Goal: Information Seeking & Learning: Learn about a topic

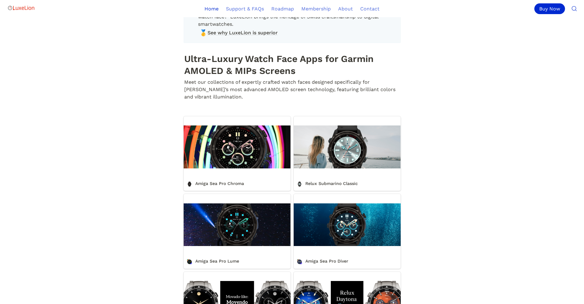
scroll to position [153, 0]
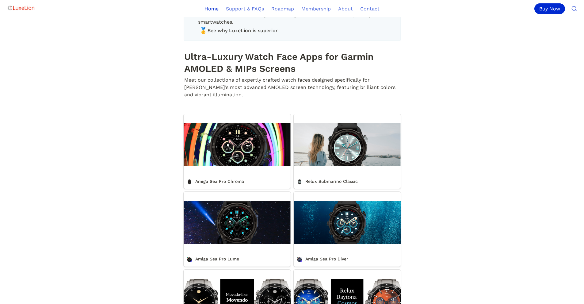
click at [228, 144] on link "Amiga Sea Pro Chroma" at bounding box center [237, 151] width 107 height 75
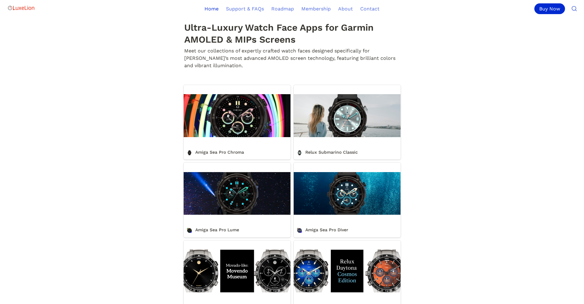
scroll to position [184, 0]
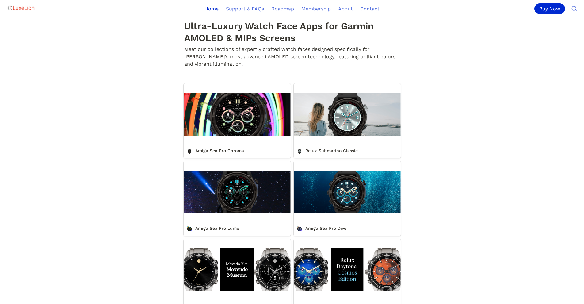
click at [371, 210] on link "Amiga Sea Pro Diver" at bounding box center [347, 198] width 107 height 75
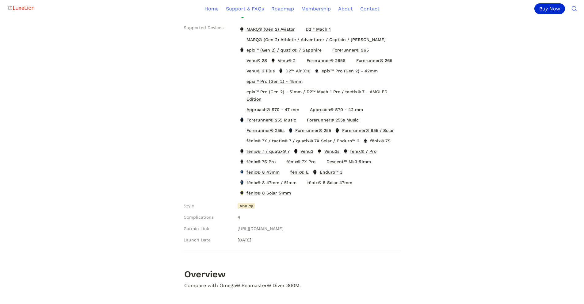
scroll to position [215, 0]
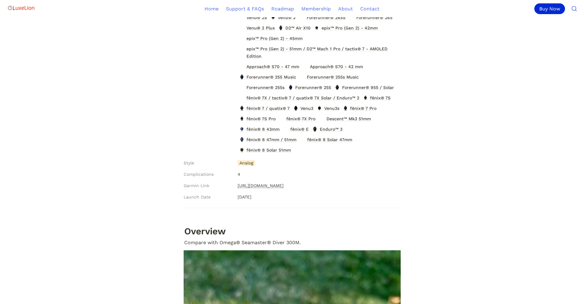
click at [284, 186] on link "https://apps.garmin.com/apps/83702176-2cc0-4843-b514-3eda911ba632" at bounding box center [261, 185] width 46 height 7
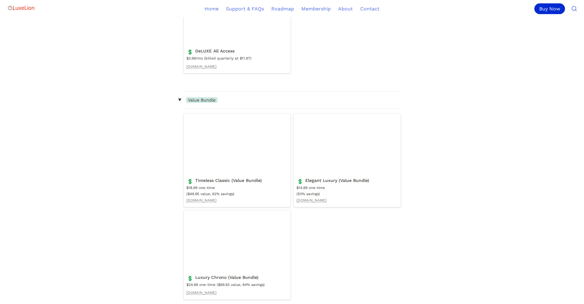
scroll to position [890, 0]
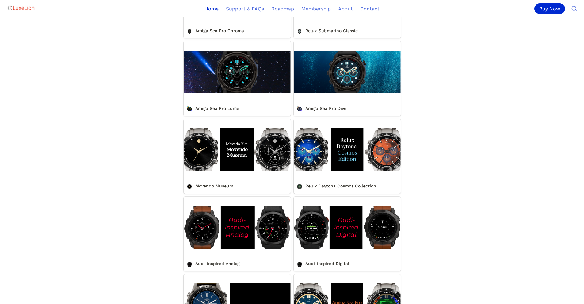
scroll to position [307, 0]
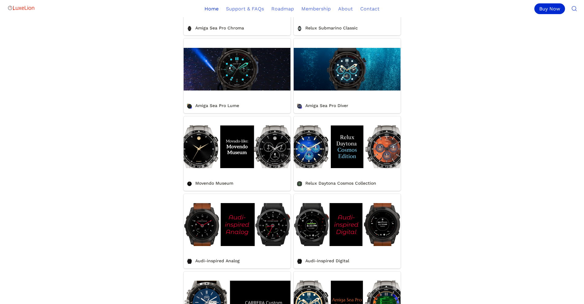
click at [364, 183] on link "Relux Daytona Cosmos Collection" at bounding box center [347, 153] width 107 height 75
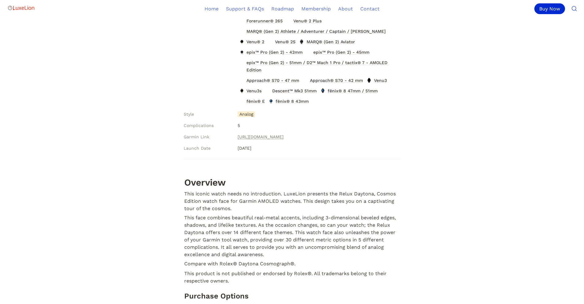
scroll to position [184, 0]
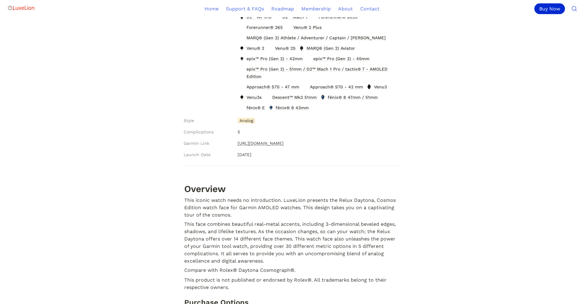
click at [284, 145] on link "https://apps.garmin.com/en-US/apps/94484471-8c98-4f1c-8d5b-492b98e4747b" at bounding box center [261, 143] width 46 height 7
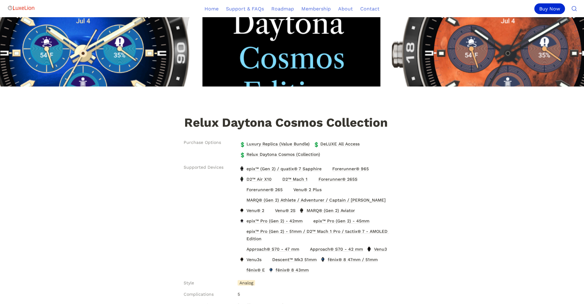
scroll to position [0, 0]
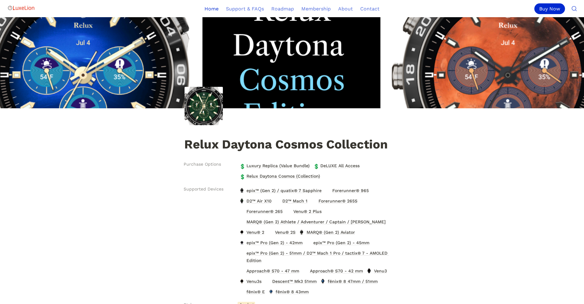
click at [215, 10] on link "Home" at bounding box center [211, 8] width 21 height 17
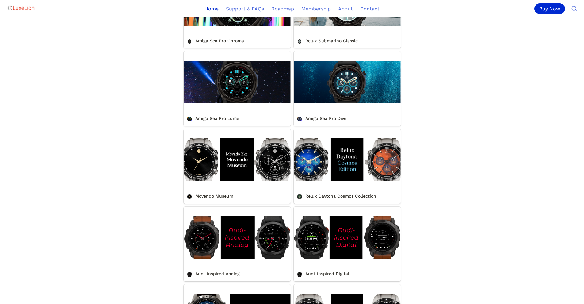
scroll to position [276, 0]
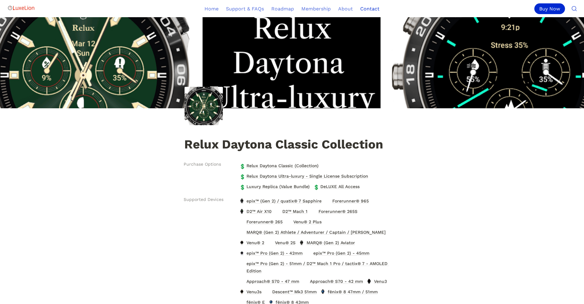
click at [367, 7] on link "Contact" at bounding box center [370, 8] width 27 height 17
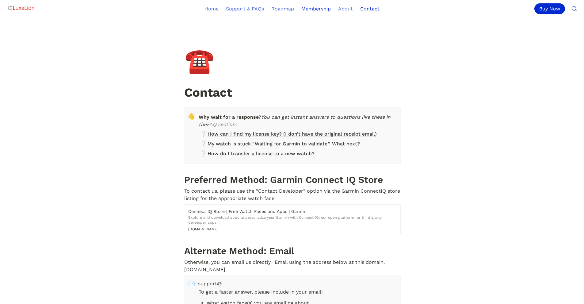
click at [308, 13] on link "Membership" at bounding box center [316, 8] width 37 height 17
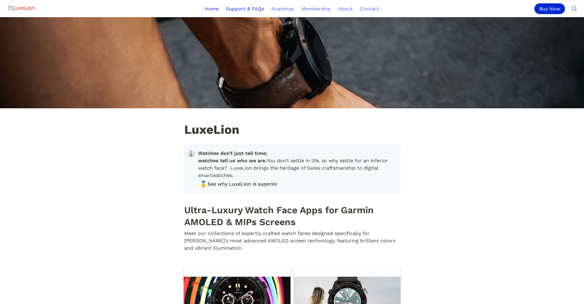
click at [245, 11] on link "Support & FAQs" at bounding box center [244, 8] width 45 height 17
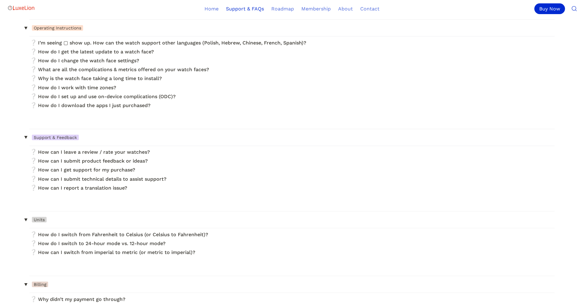
scroll to position [61, 0]
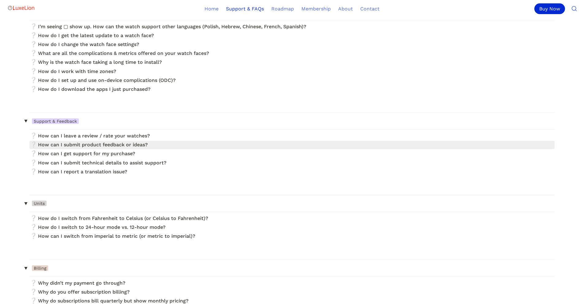
click at [110, 145] on link at bounding box center [292, 145] width 526 height 8
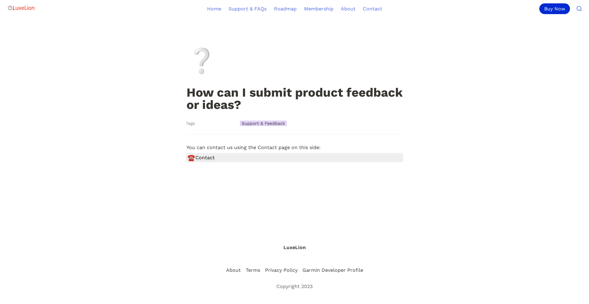
click at [198, 161] on span "Contact" at bounding box center [204, 157] width 19 height 7
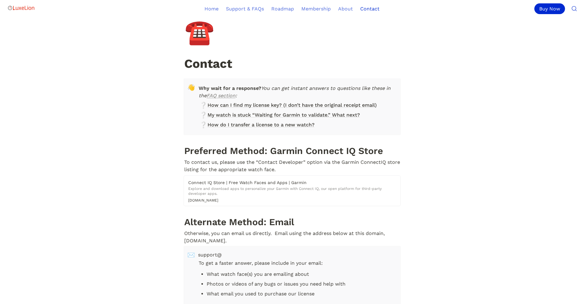
scroll to position [31, 0]
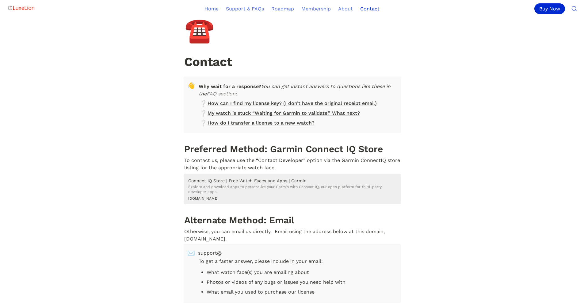
click at [235, 178] on h5 "Connect IQ Store | Free Watch Faces and Apps | Garmin" at bounding box center [294, 181] width 212 height 6
